Goal: Transaction & Acquisition: Obtain resource

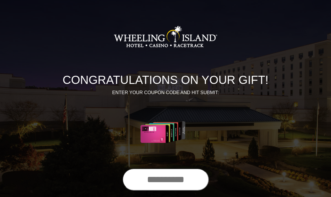
click at [155, 179] on input "text" at bounding box center [165, 180] width 86 height 22
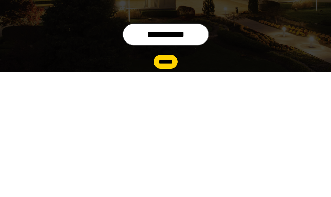
type input "**********"
click at [166, 180] on input "******" at bounding box center [166, 187] width 24 height 14
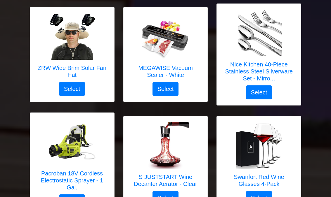
scroll to position [756, 0]
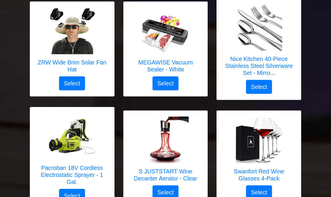
click at [154, 47] on img at bounding box center [165, 31] width 47 height 47
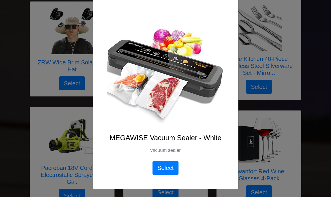
scroll to position [33, 0]
click at [166, 169] on button "Select" at bounding box center [165, 168] width 26 height 14
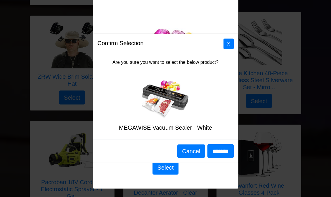
scroll to position [743, 0]
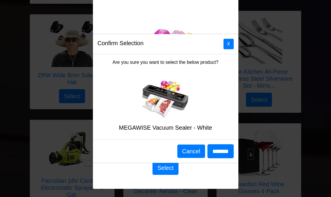
click at [180, 150] on button "Cancel" at bounding box center [190, 151] width 27 height 13
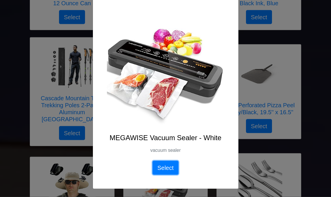
scroll to position [601, 0]
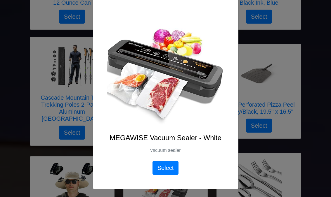
click at [131, 59] on img at bounding box center [165, 68] width 117 height 117
click at [210, 11] on img at bounding box center [165, 68] width 117 height 117
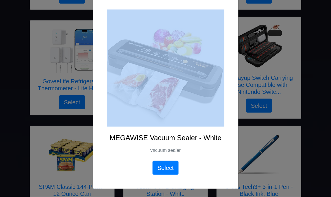
scroll to position [416, 0]
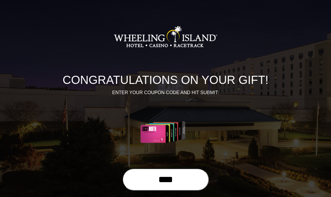
scroll to position [145, 0]
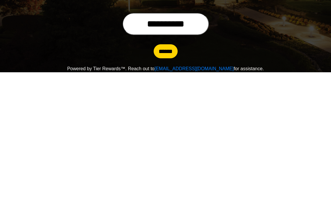
type input "**********"
click at [162, 169] on input "******" at bounding box center [166, 176] width 24 height 14
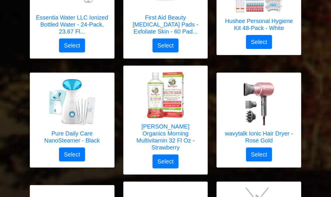
scroll to position [1554, 0]
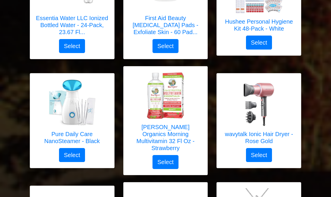
click at [54, 98] on img at bounding box center [72, 102] width 47 height 47
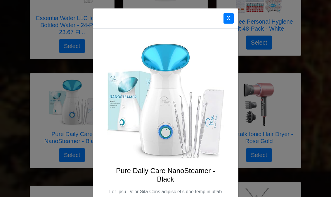
click at [229, 20] on button "X" at bounding box center [228, 18] width 10 height 11
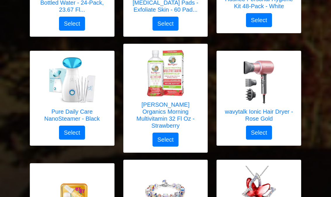
click at [157, 75] on img at bounding box center [165, 73] width 47 height 47
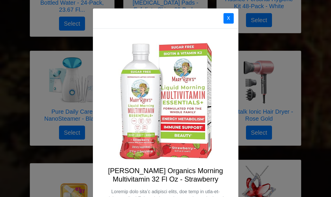
click at [229, 23] on button "X" at bounding box center [228, 18] width 10 height 11
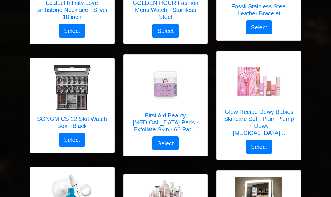
scroll to position [1944, 0]
